Goal: Information Seeking & Learning: Learn about a topic

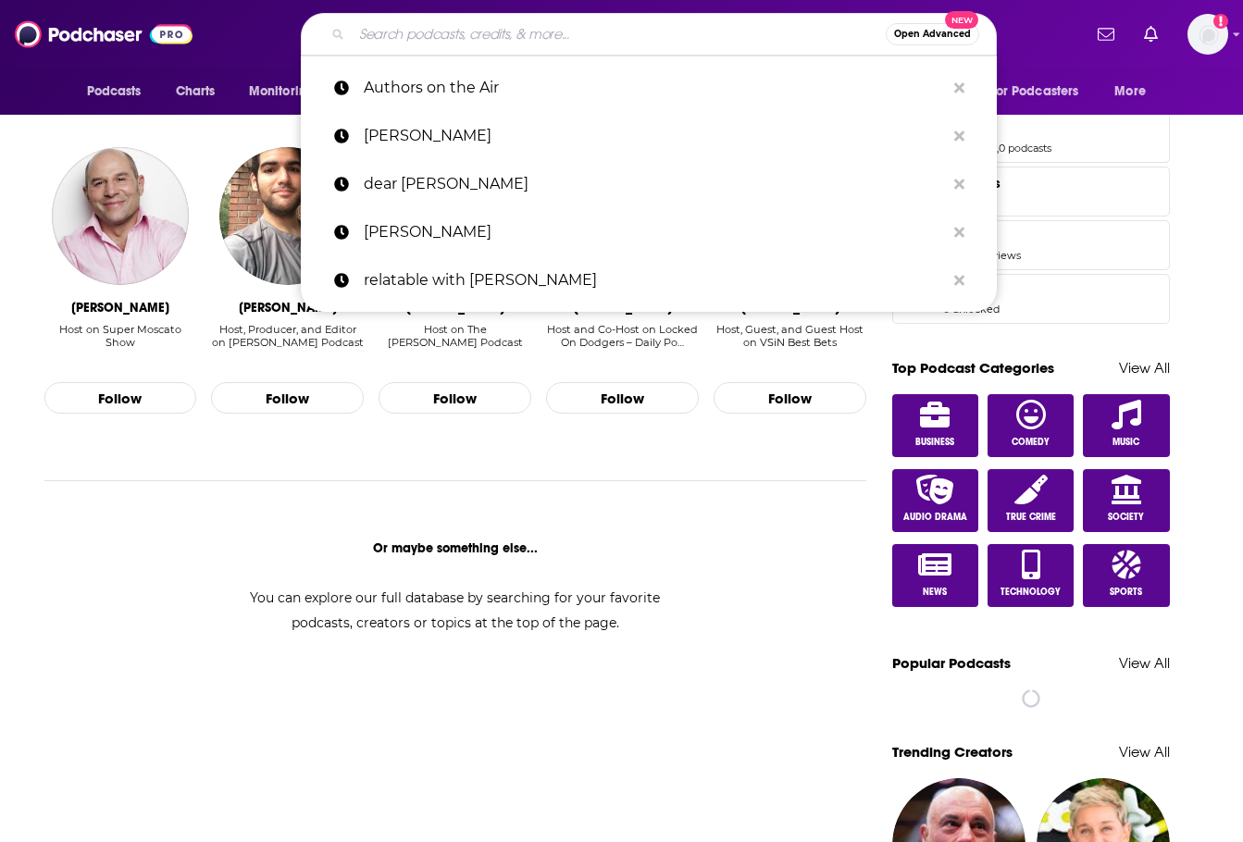
click at [554, 37] on input "Search podcasts, credits, & more..." at bounding box center [619, 34] width 534 height 30
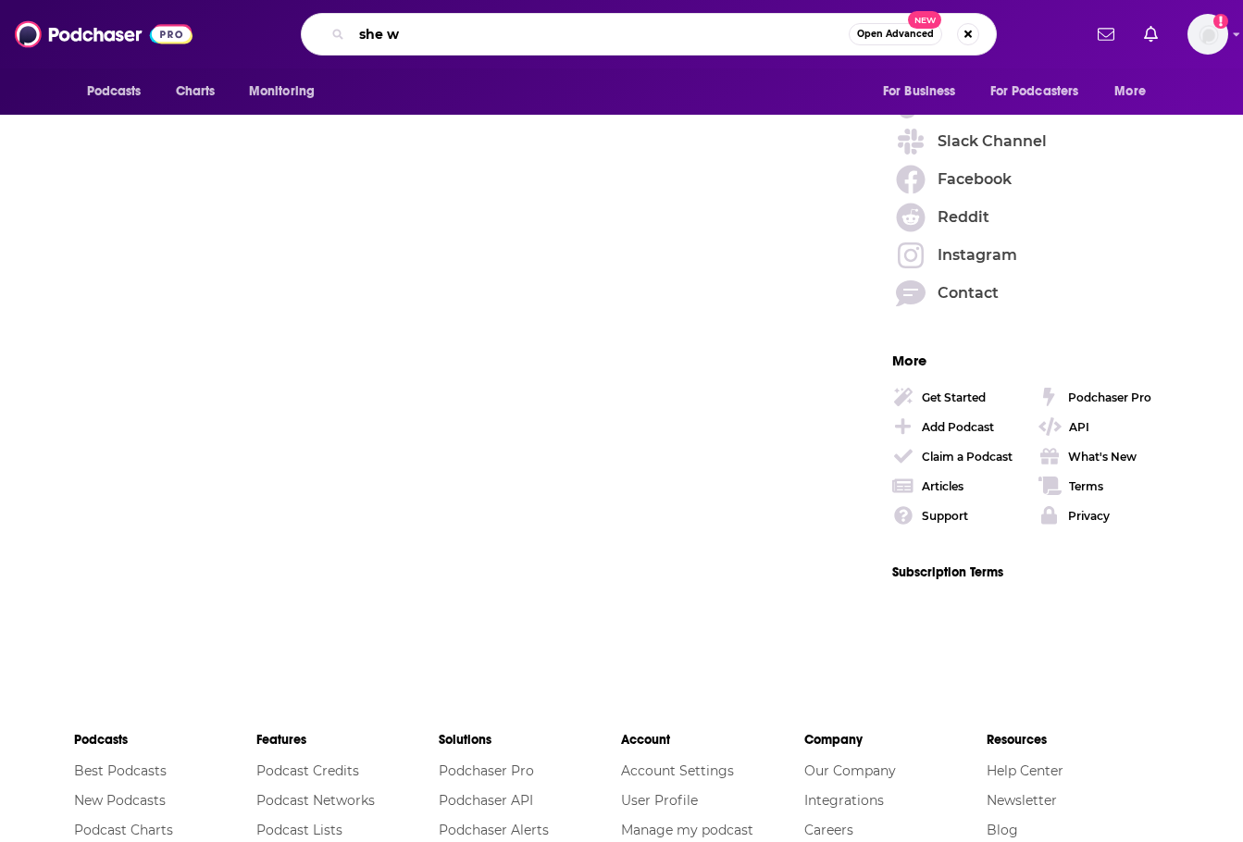
scroll to position [1160, 0]
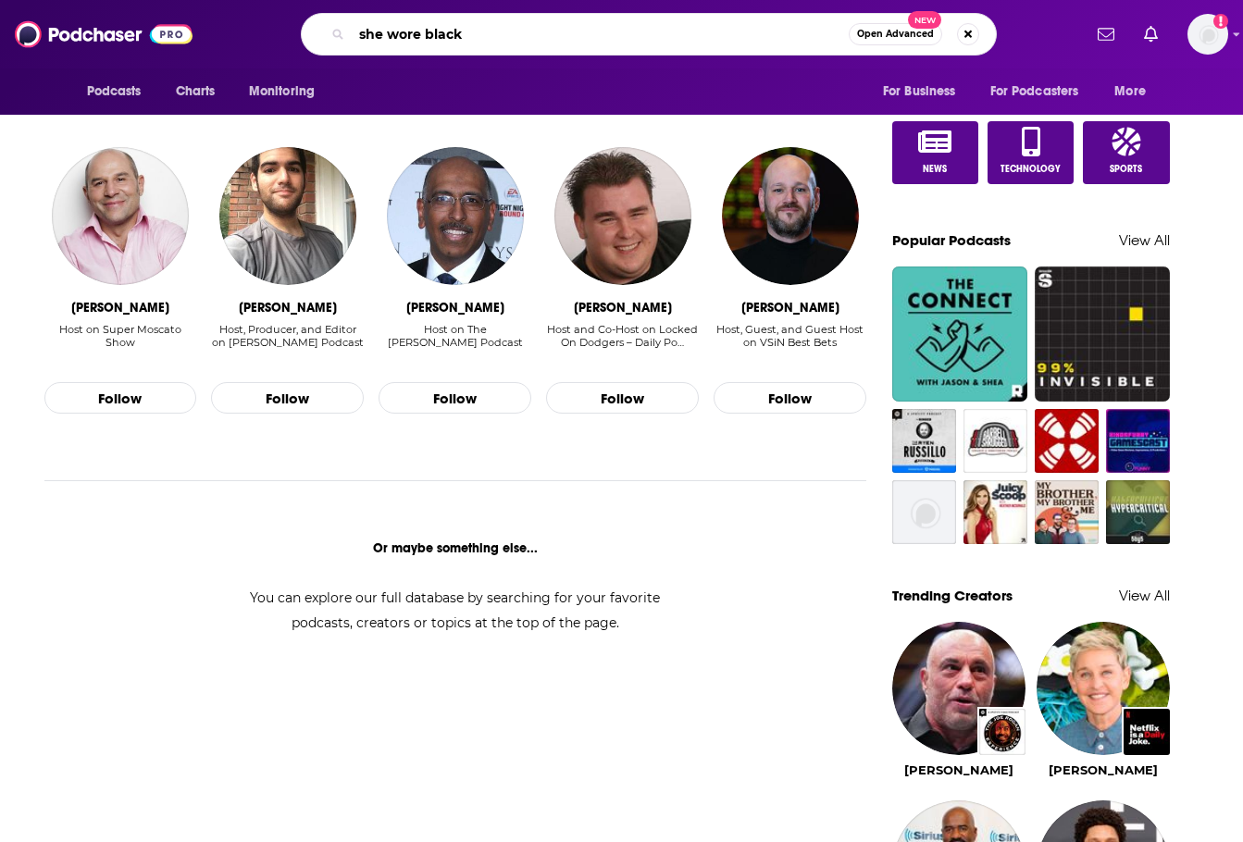
type input "she wore black"
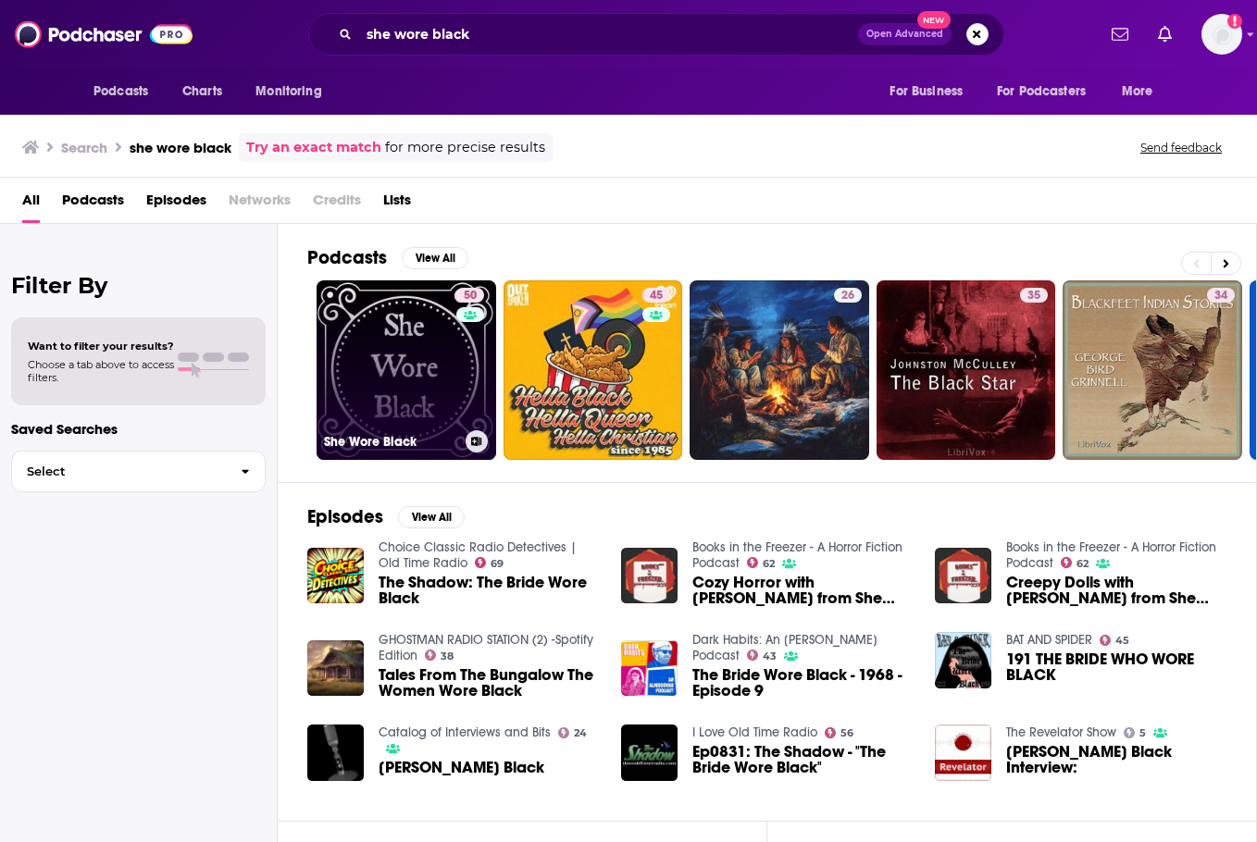
click at [430, 390] on link "50 She Wore Black" at bounding box center [407, 370] width 180 height 180
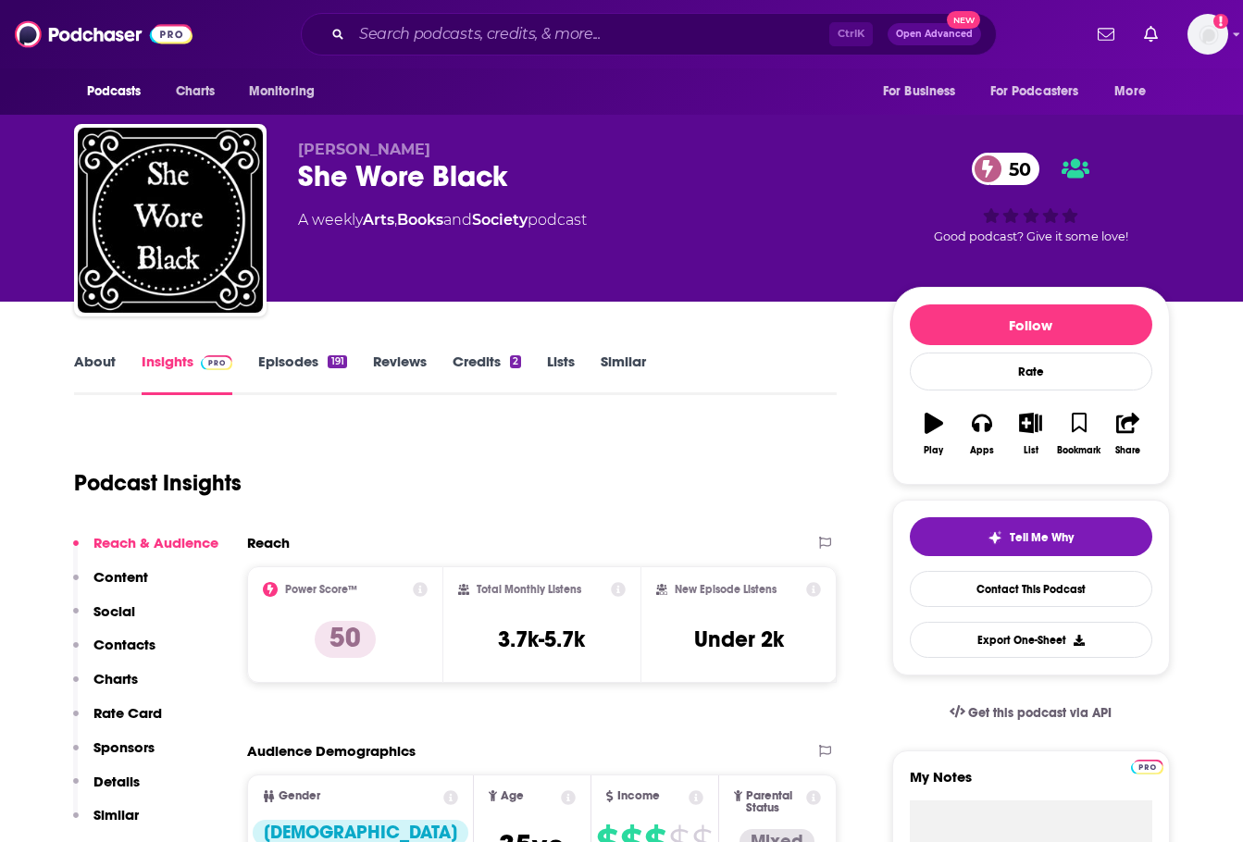
click at [298, 363] on link "Episodes 191" at bounding box center [302, 374] width 88 height 43
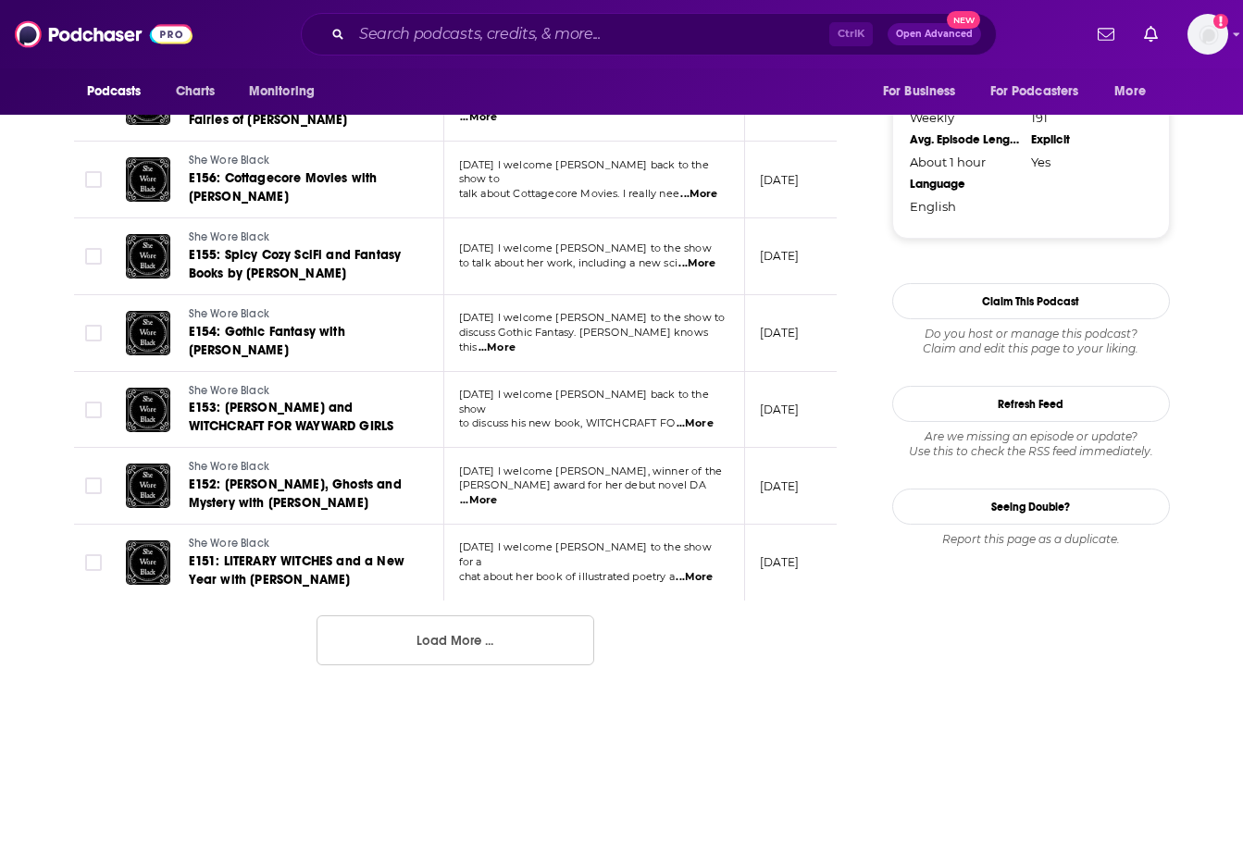
scroll to position [1851, 0]
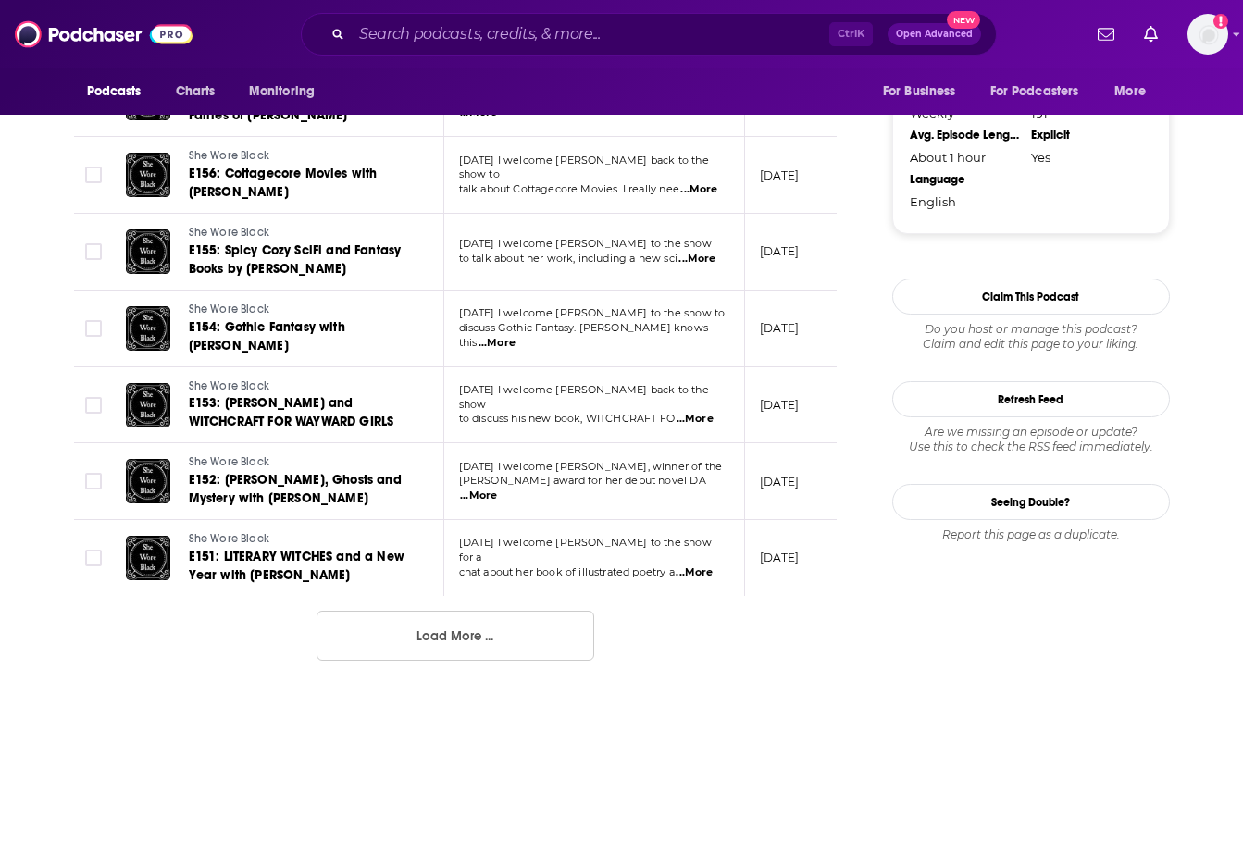
click at [429, 646] on button "Load More ..." at bounding box center [456, 636] width 278 height 50
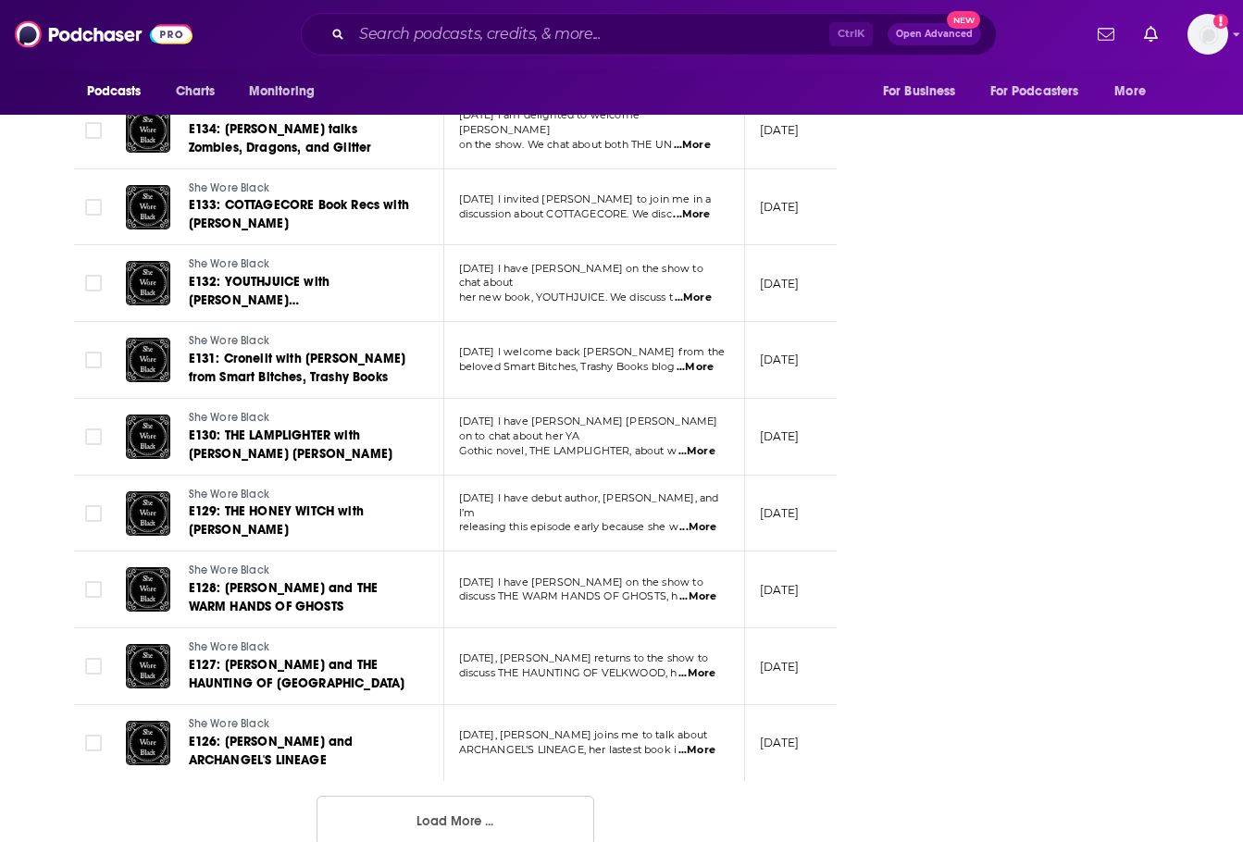
scroll to position [3613, 0]
